Goal: Information Seeking & Learning: Learn about a topic

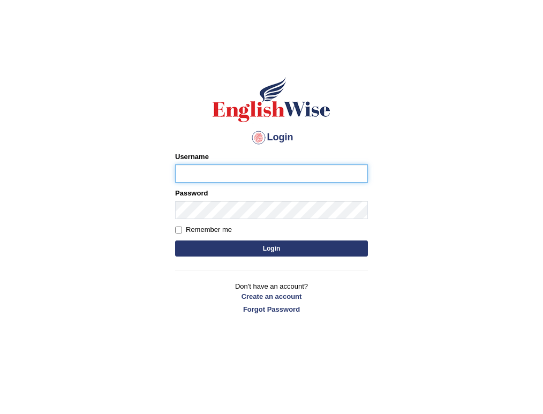
type input "SarahNaz"
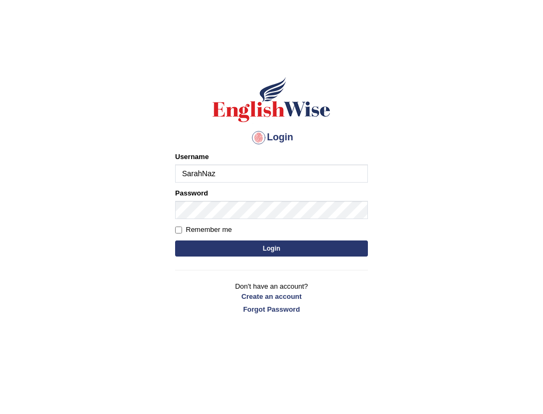
click at [354, 373] on div "Login Please fix the following errors: Username SarahNaz Password Remember me L…" at bounding box center [271, 234] width 214 height 414
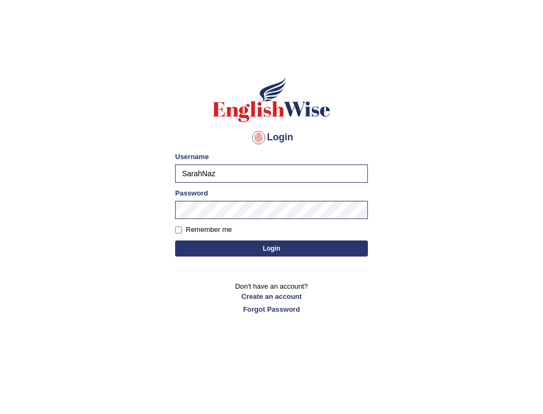
drag, startPoint x: 354, startPoint y: 373, endPoint x: 348, endPoint y: 383, distance: 11.6
click at [348, 383] on div "Login Please fix the following errors: Username SarahNaz Password Remember me L…" at bounding box center [271, 234] width 214 height 414
click at [353, 414] on html "Login Please fix the following errors: Username SarahNaz Password Remember me L…" at bounding box center [271, 207] width 543 height 414
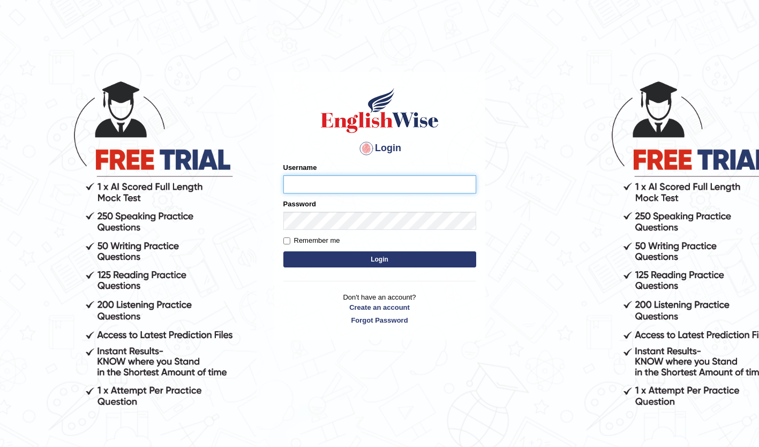
type input "SarahNaz"
click at [327, 255] on button "Login" at bounding box center [379, 259] width 193 height 16
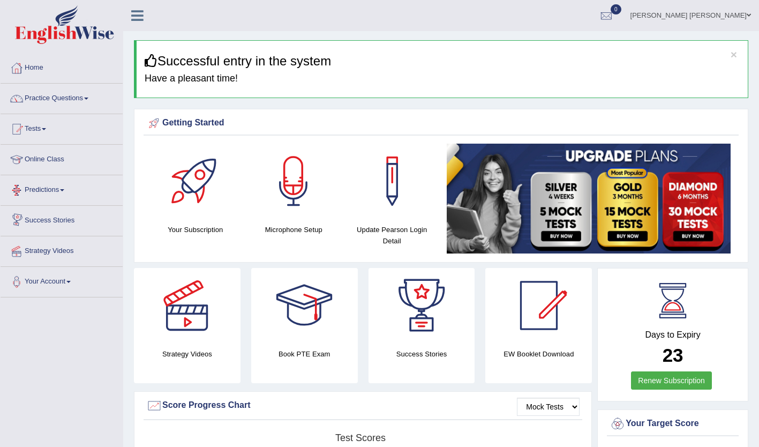
drag, startPoint x: 0, startPoint y: 0, endPoint x: 65, endPoint y: 166, distance: 178.3
click at [81, 91] on link "Practice Questions" at bounding box center [62, 97] width 122 height 27
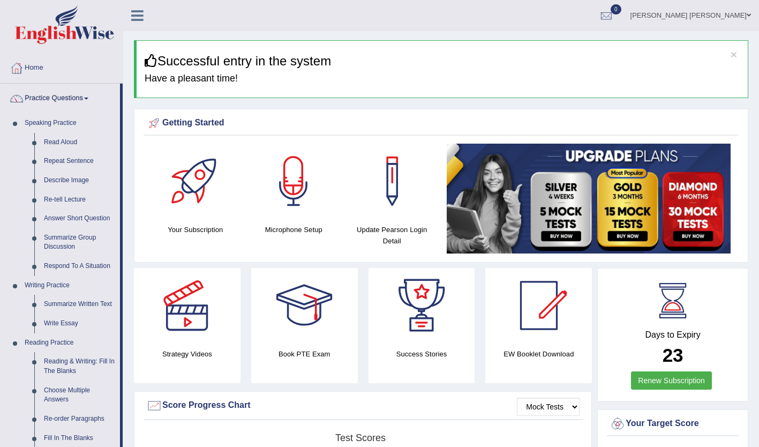
click at [109, 159] on link "Repeat Sentence" at bounding box center [79, 161] width 81 height 19
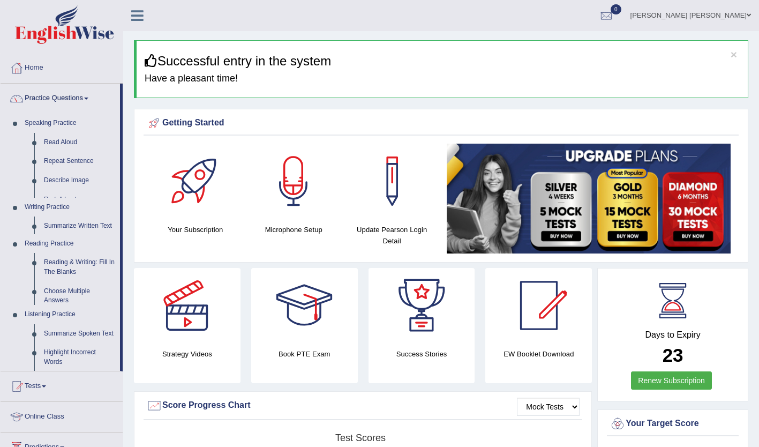
scroll to position [37, 0]
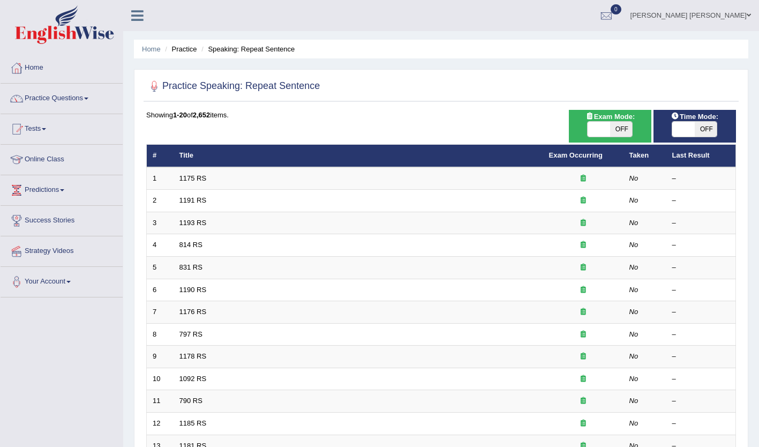
click at [87, 94] on link "Practice Questions" at bounding box center [62, 97] width 122 height 27
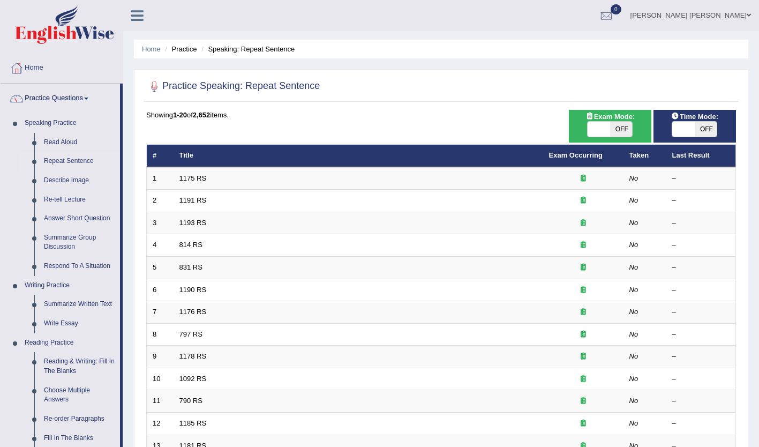
click at [32, 349] on link "Reading Practice" at bounding box center [70, 342] width 100 height 19
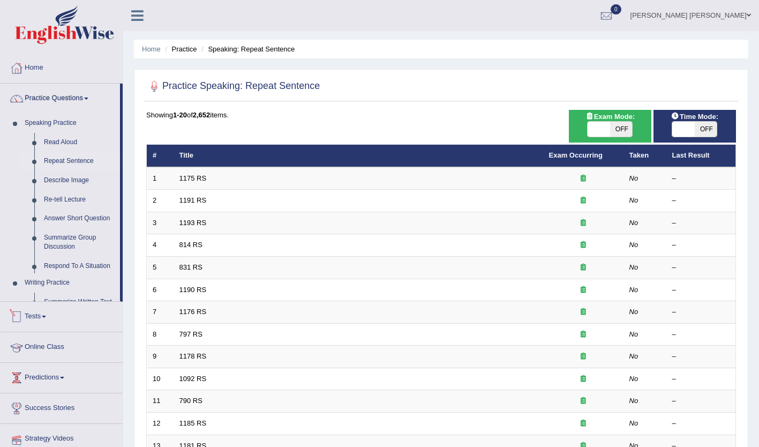
click at [32, 349] on ul "Home Practice Questions Speaking Practice Read Aloud Repeat Sentence Describe I…" at bounding box center [62, 269] width 122 height 432
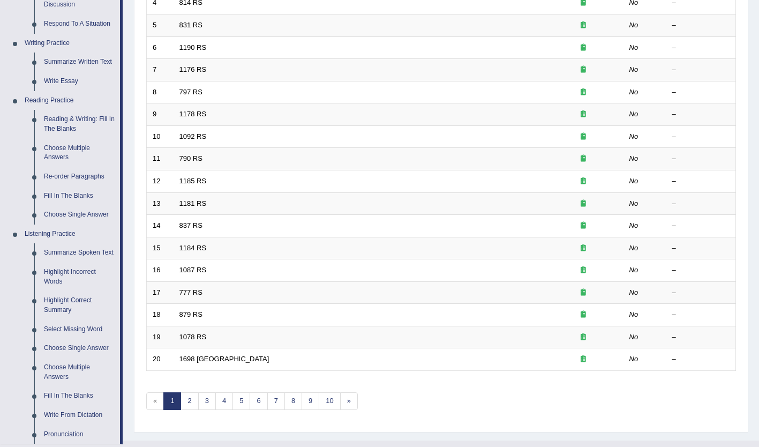
scroll to position [243, 0]
click at [64, 236] on link "Listening Practice" at bounding box center [70, 232] width 100 height 19
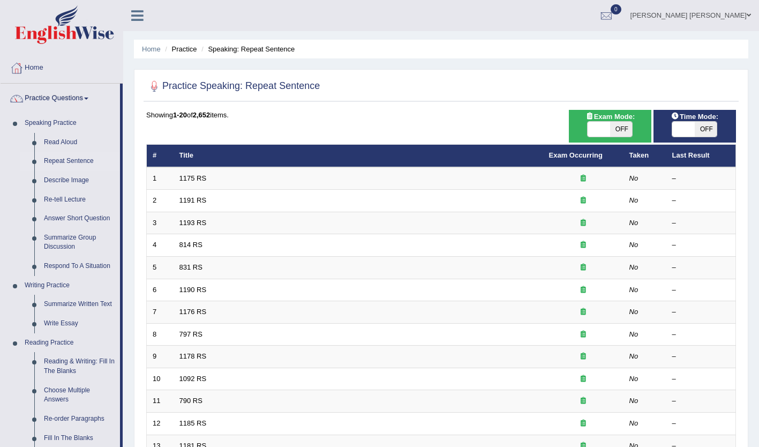
click at [758, 256] on div "Home Practice Speaking: Repeat Sentence Practice Speaking: Repeat Sentence Time…" at bounding box center [441, 341] width 636 height 683
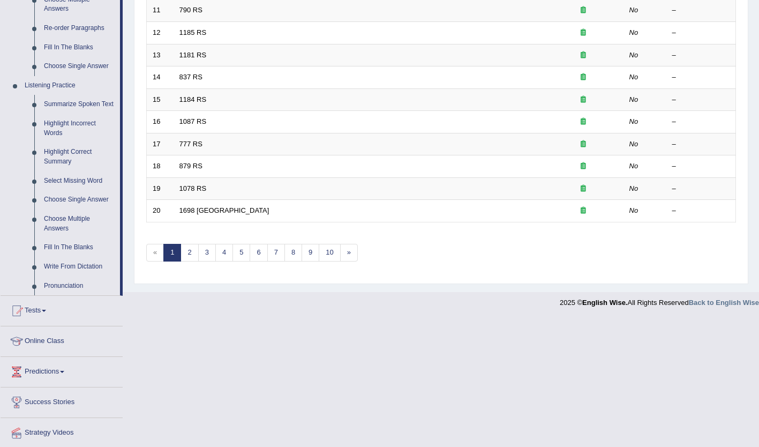
click at [53, 101] on link "Summarize Spoken Text" at bounding box center [79, 104] width 81 height 19
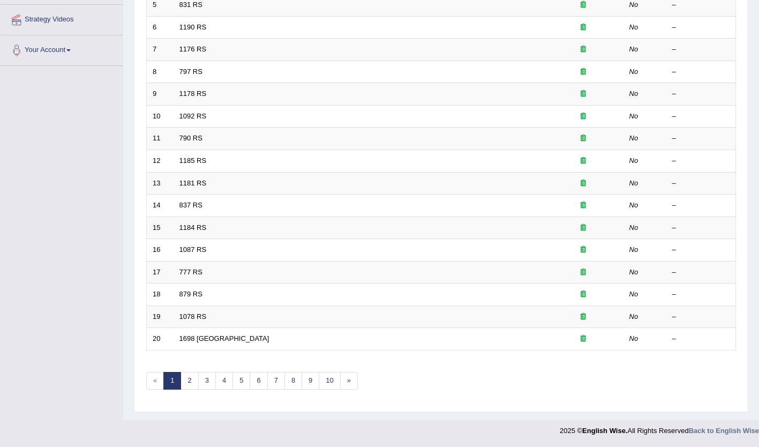
scroll to position [126, 0]
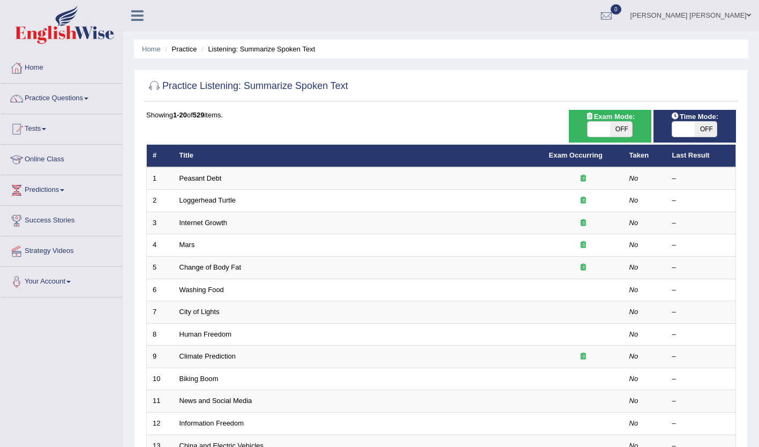
click at [189, 288] on link "Washing Food" at bounding box center [201, 290] width 44 height 8
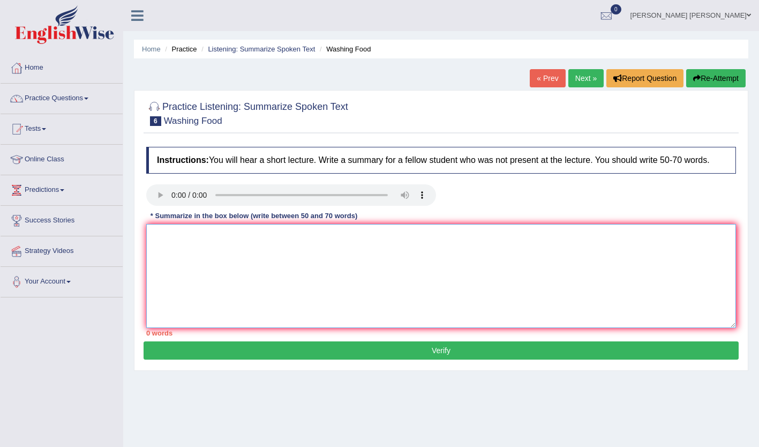
click at [177, 239] on textarea at bounding box center [441, 276] width 590 height 104
type textarea "l"
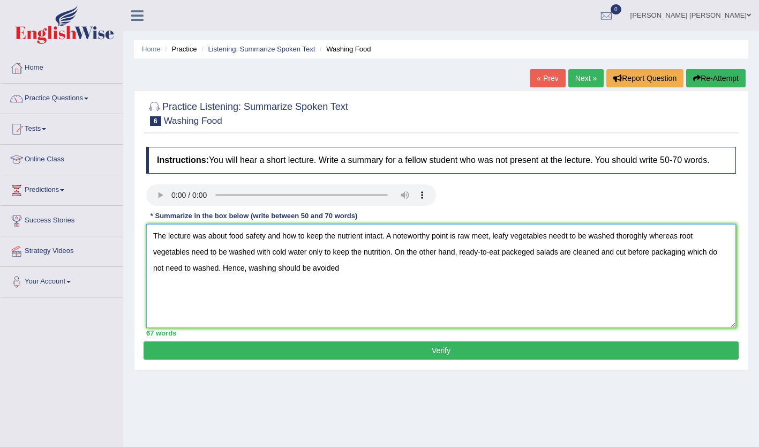
click at [289, 269] on textarea "The lecture was about food safety and how to keep the nutrient intact. A notewo…" at bounding box center [441, 276] width 590 height 104
click at [407, 274] on textarea "The lecture was about food safety and how to keep the nutrient intact. A notewo…" at bounding box center [441, 276] width 590 height 104
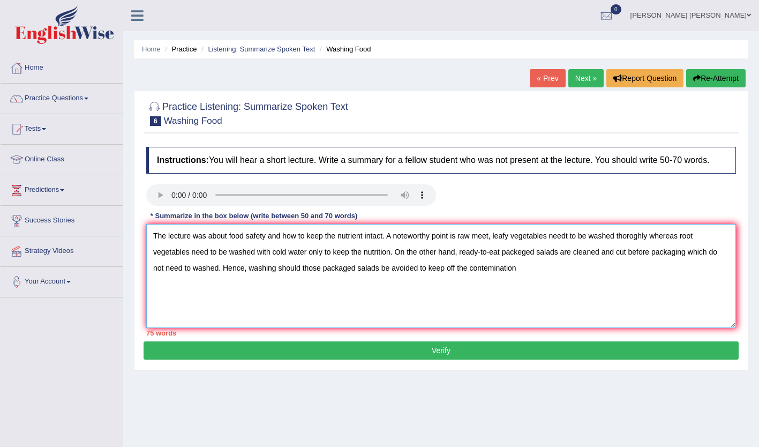
drag, startPoint x: 497, startPoint y: 250, endPoint x: 458, endPoint y: 250, distance: 39.6
click at [458, 250] on textarea "The lecture was about food safety and how to keep the nutrient intact. A notewo…" at bounding box center [441, 276] width 590 height 104
drag, startPoint x: 313, startPoint y: 266, endPoint x: 284, endPoint y: 268, distance: 29.5
click at [284, 268] on textarea "The lecture was about food safety and how to keep the nutrient intact. A notewo…" at bounding box center [441, 276] width 590 height 104
drag, startPoint x: 226, startPoint y: 236, endPoint x: 168, endPoint y: 238, distance: 58.4
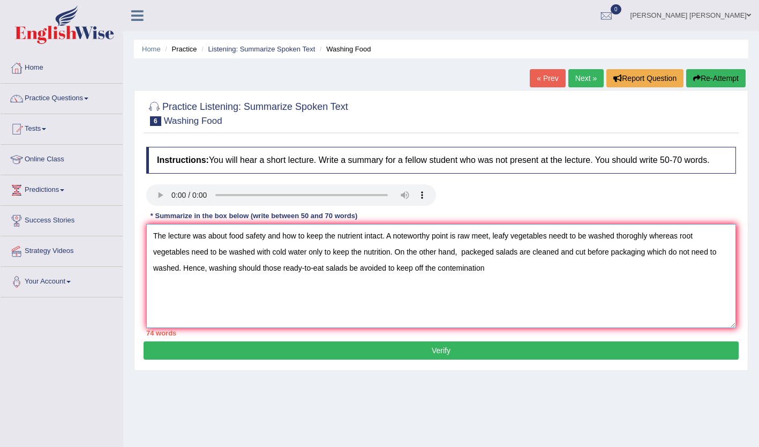
click at [168, 238] on textarea "The lecture was about food safety and how to keep the nutrient intact. A notewo…" at bounding box center [441, 276] width 590 height 104
drag, startPoint x: 222, startPoint y: 237, endPoint x: 377, endPoint y: 235, distance: 155.4
click at [377, 235] on textarea "The audio described food safety and how to keep the nutrient intact. A notewort…" at bounding box center [441, 276] width 590 height 104
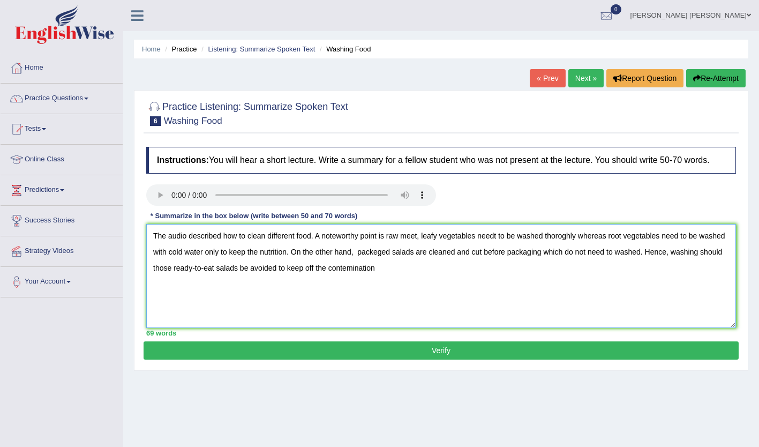
click at [404, 246] on textarea "The audio described how to clean different food. A noteworthy point is raw meet…" at bounding box center [441, 276] width 590 height 104
click at [311, 238] on textarea "The audio described how to clean different food. A noteworthy point is raw meet…" at bounding box center [441, 276] width 590 height 104
click at [391, 236] on textarea "The audio described how to clean different foods. A noteworthy point is raw mee…" at bounding box center [441, 276] width 590 height 104
click at [509, 237] on textarea "The audio described how to clean different foods. A noteworthy point was raw me…" at bounding box center [441, 276] width 590 height 104
click at [616, 238] on textarea "The audio described how to clean different foods. A noteworthy point was raw me…" at bounding box center [441, 276] width 590 height 104
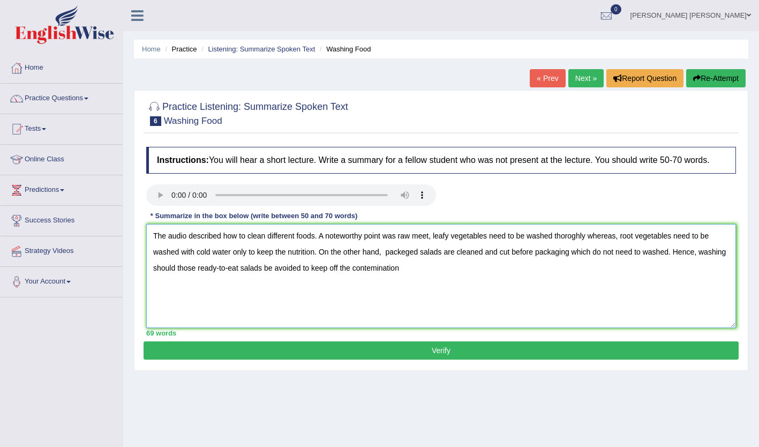
type textarea "The audio described how to clean different foods. A noteworthy point was raw me…"
click at [330, 353] on button "Verify" at bounding box center [441, 350] width 595 height 18
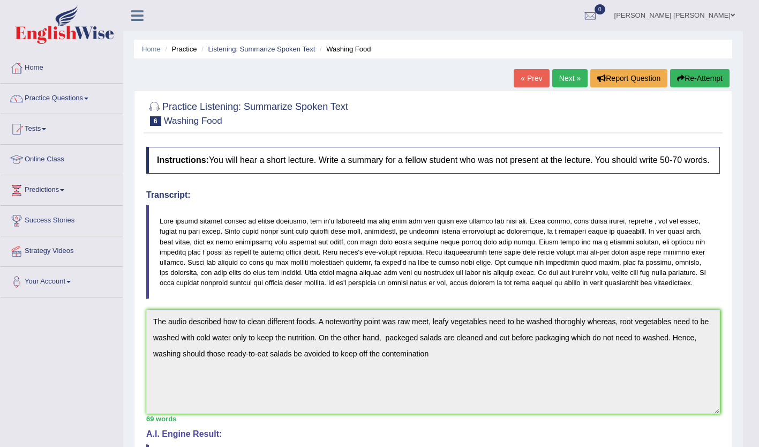
click at [564, 80] on link "Next »" at bounding box center [569, 78] width 35 height 18
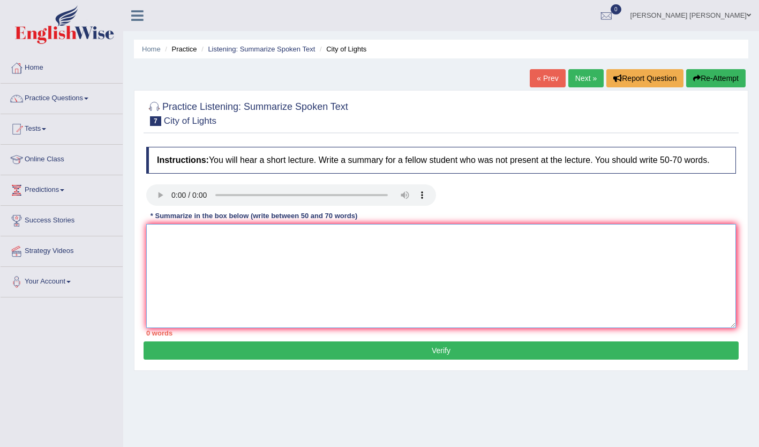
click at [239, 264] on textarea at bounding box center [441, 276] width 590 height 104
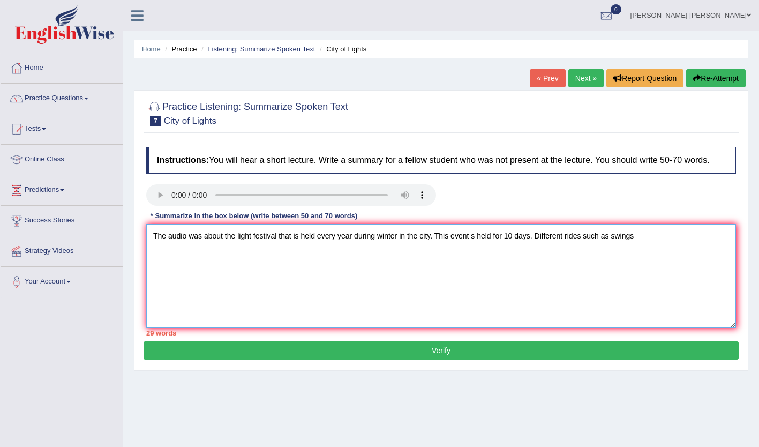
drag, startPoint x: 580, startPoint y: 232, endPoint x: 534, endPoint y: 241, distance: 47.0
click at [534, 241] on textarea "The audio was about the light festival that is held every year during winter in…" at bounding box center [441, 276] width 590 height 104
click at [647, 237] on textarea "The audio was about the light festival that is held every year during winter in…" at bounding box center [441, 276] width 590 height 104
click at [201, 235] on textarea "The audio was about the light festival that is held every year during winter in…" at bounding box center [441, 276] width 590 height 104
click at [316, 237] on textarea "The audio was describing about the light festival that is held every year durin…" at bounding box center [441, 276] width 590 height 104
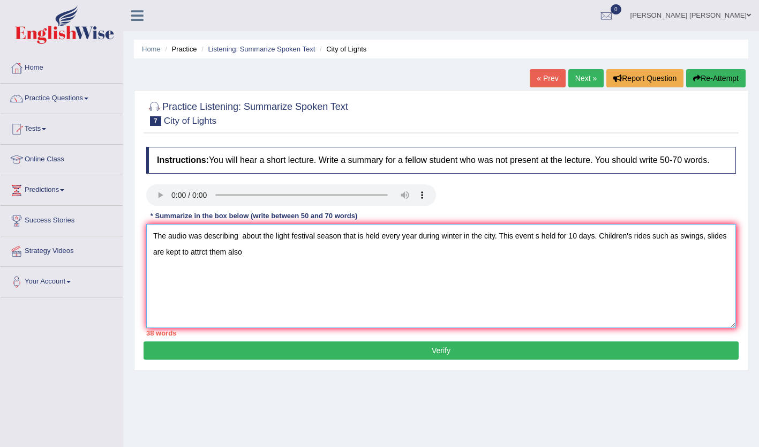
click at [496, 238] on textarea "The audio was describing about the light festival season that is held every yea…" at bounding box center [441, 276] width 590 height 104
click at [319, 257] on textarea "The audio was describing about the light festival season that is held every yea…" at bounding box center [441, 276] width 590 height 104
click at [466, 253] on textarea "The audio was describing about the light festival season that is held every yea…" at bounding box center [441, 276] width 590 height 104
click at [505, 281] on textarea "The audio was describing about the light festival season that is held every yea…" at bounding box center [441, 276] width 590 height 104
click at [228, 253] on textarea "The audio was describing about the light festival season that is held every yea…" at bounding box center [441, 276] width 590 height 104
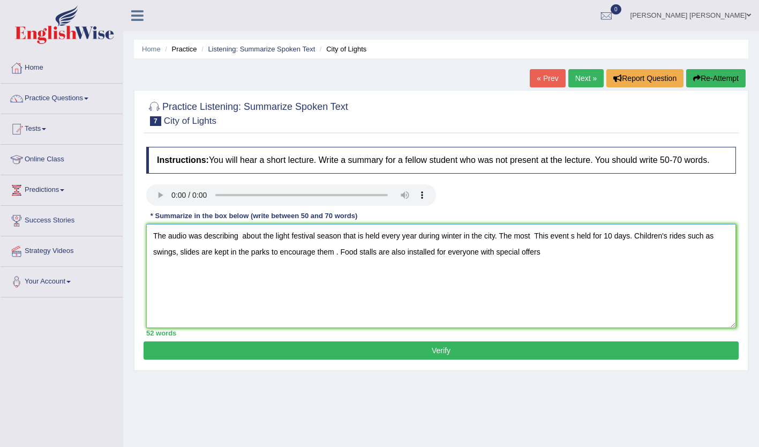
drag, startPoint x: 278, startPoint y: 253, endPoint x: 333, endPoint y: 252, distance: 55.2
click at [333, 252] on textarea "The audio was describing about the light festival season that is held every yea…" at bounding box center [441, 276] width 590 height 104
click at [543, 259] on textarea "The audio was describing about the light festival season that is held every yea…" at bounding box center [441, 276] width 590 height 104
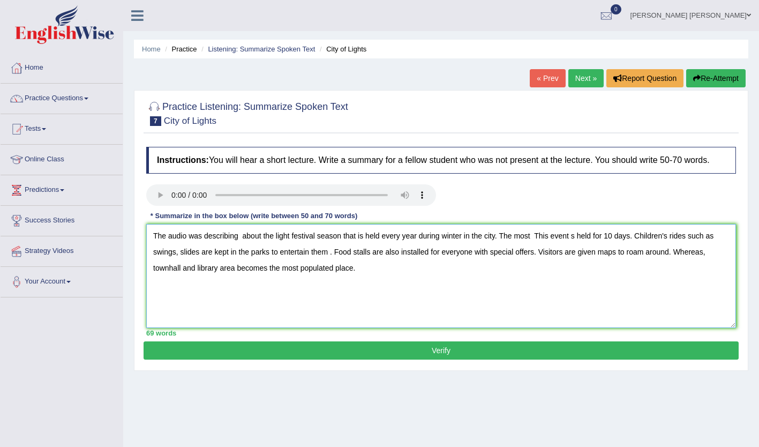
type textarea "The audio was describing about the light festival season that is held every yea…"
click at [524, 351] on button "Verify" at bounding box center [441, 350] width 595 height 18
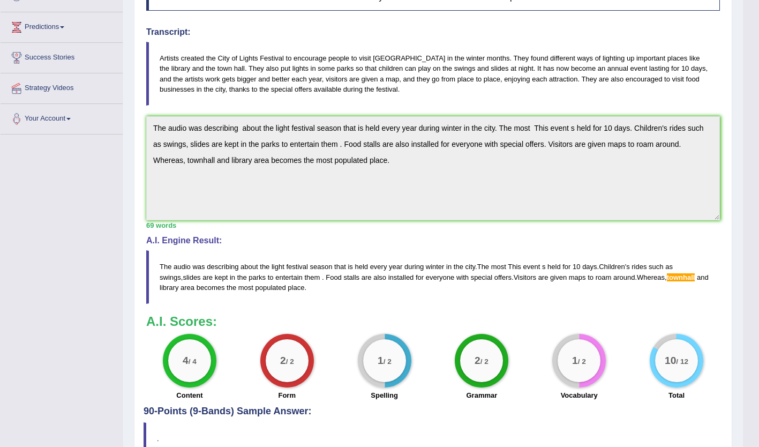
scroll to position [223, 0]
